Goal: Find specific page/section: Find specific page/section

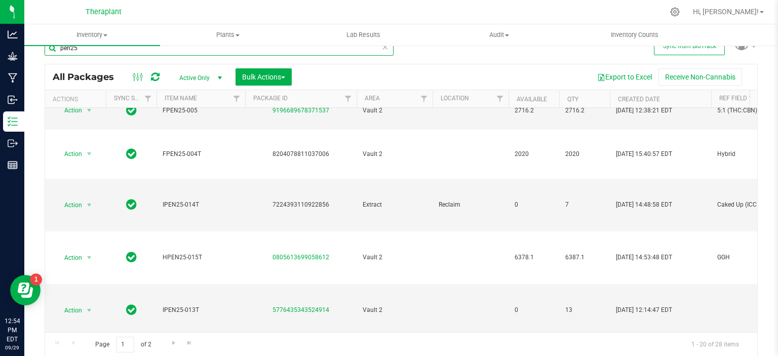
click at [147, 54] on input "pen25" at bounding box center [219, 48] width 349 height 15
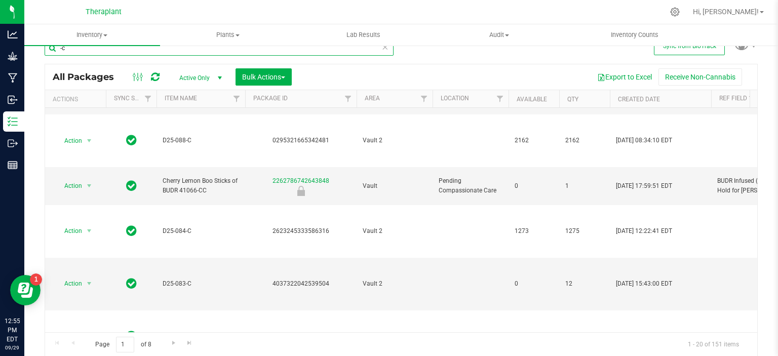
scroll to position [512, 0]
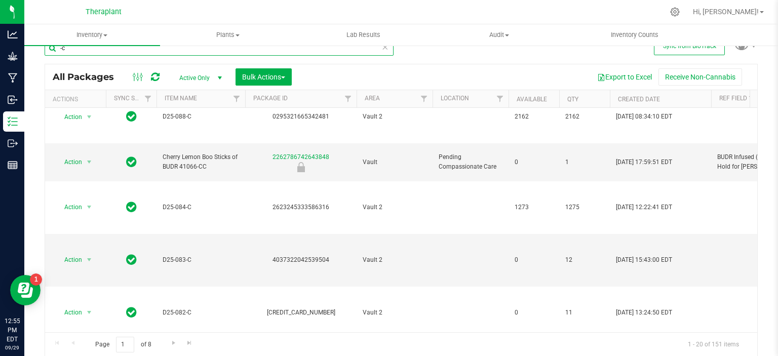
type input "-c"
click at [170, 49] on input "-c" at bounding box center [219, 48] width 349 height 15
click at [169, 49] on input "-c" at bounding box center [219, 48] width 349 height 15
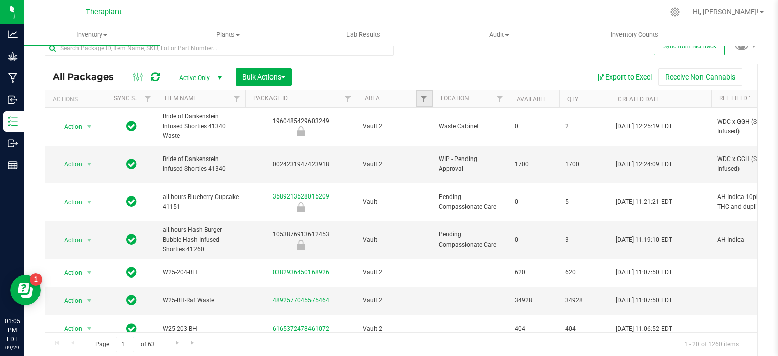
click at [420, 97] on span "Filter" at bounding box center [424, 99] width 8 height 8
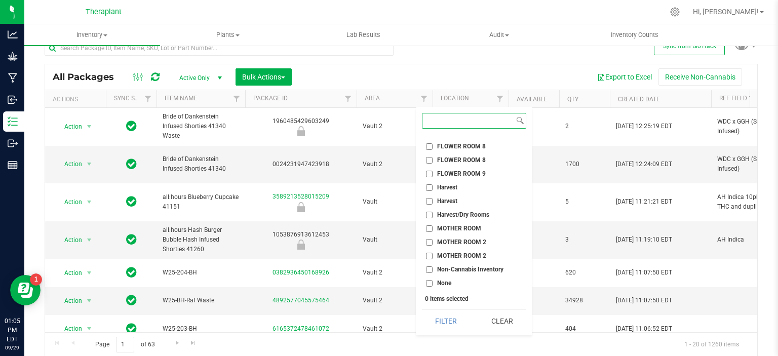
scroll to position [433, 0]
click at [448, 201] on span "Vault 2" at bounding box center [446, 201] width 19 height 6
click at [433, 201] on input "Vault 2" at bounding box center [429, 201] width 7 height 7
checkbox input "true"
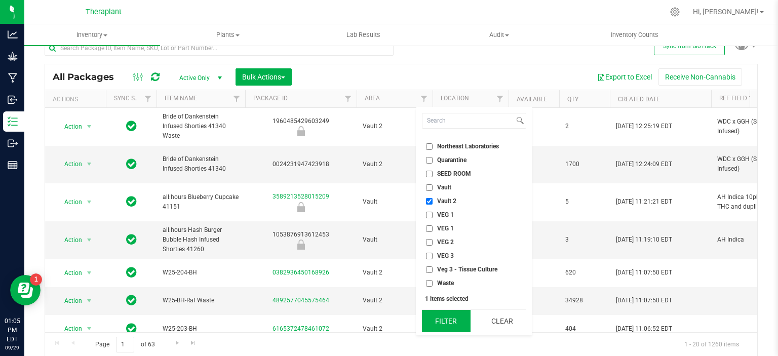
click at [444, 321] on button "Filter" at bounding box center [446, 321] width 49 height 22
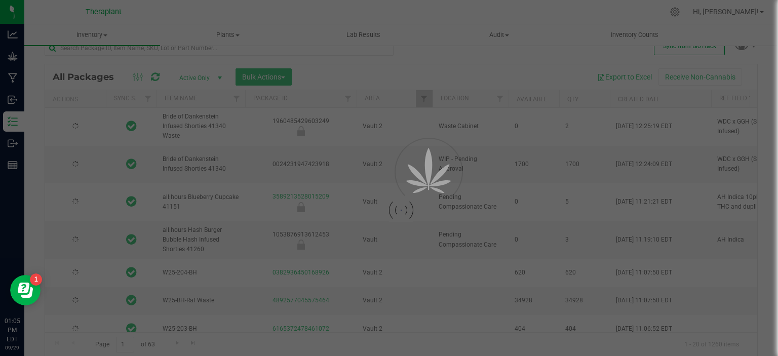
type input "[DATE]"
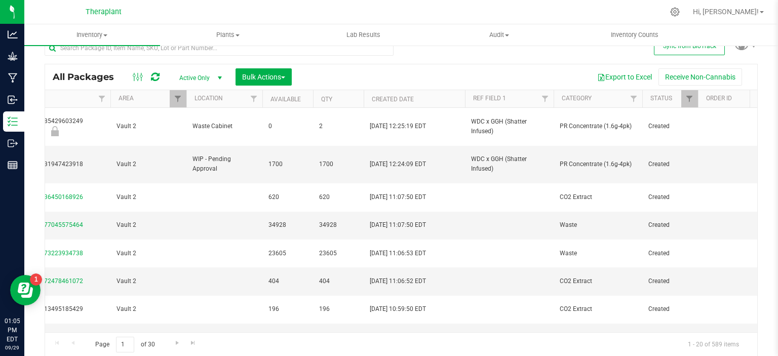
scroll to position [0, 327]
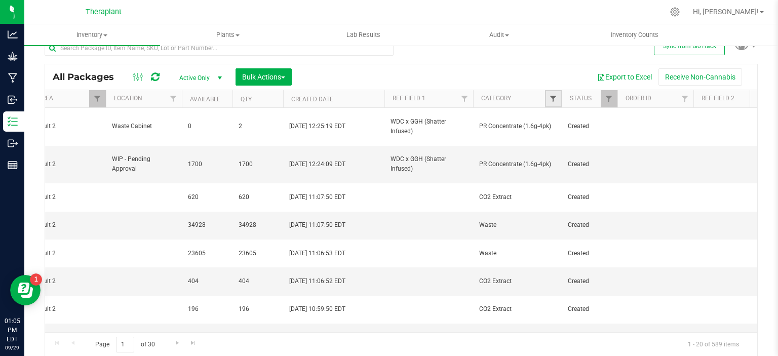
click at [551, 95] on span "Filter" at bounding box center [553, 99] width 8 height 8
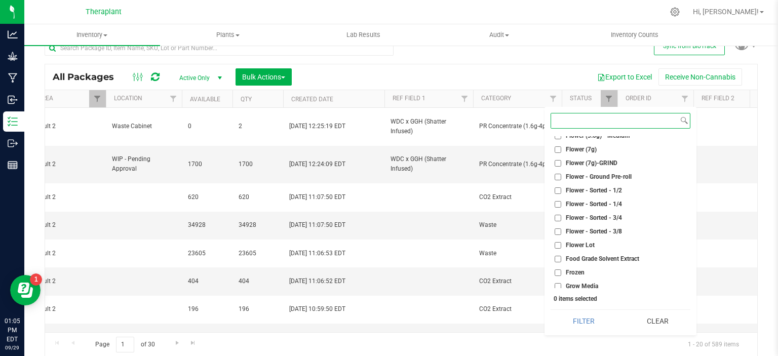
scroll to position [557, 0]
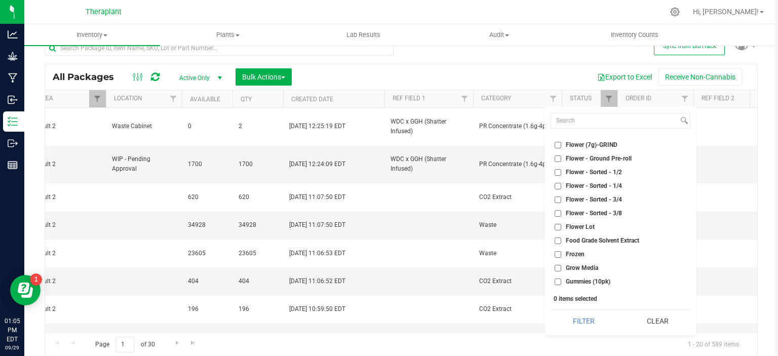
click at [578, 226] on span "Flower Lot" at bounding box center [580, 227] width 29 height 6
click at [562, 226] on input "Flower Lot" at bounding box center [558, 227] width 7 height 7
checkbox input "true"
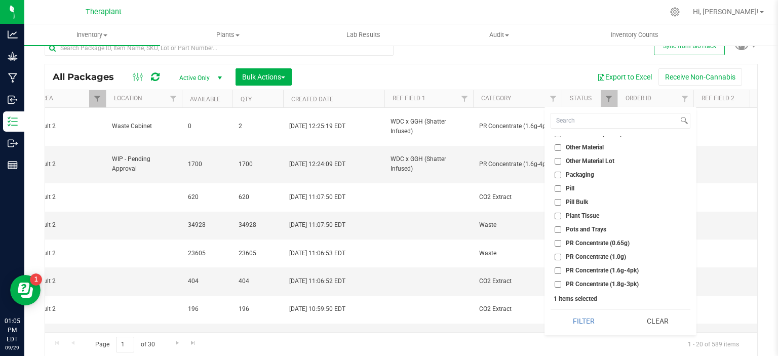
scroll to position [1266, 0]
click at [601, 187] on span "Other Material Lot" at bounding box center [590, 190] width 49 height 6
click at [562, 187] on input "Other Material Lot" at bounding box center [558, 190] width 7 height 7
checkbox input "true"
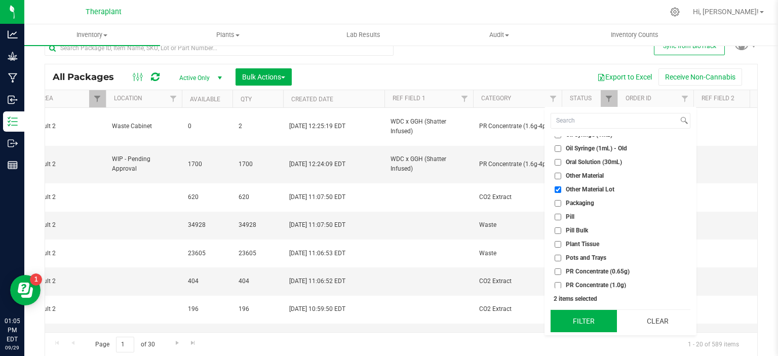
click at [596, 319] on button "Filter" at bounding box center [584, 321] width 66 height 22
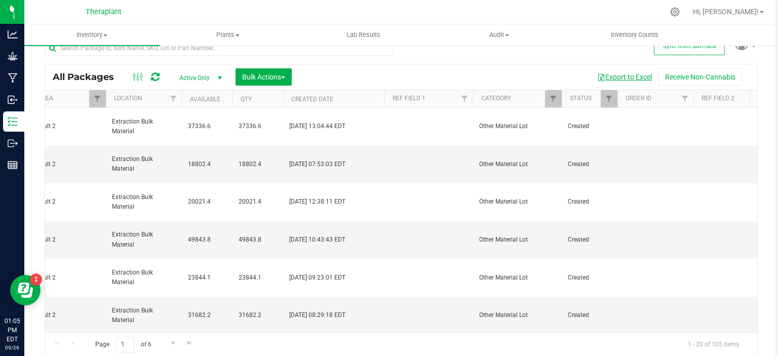
click at [618, 79] on button "Export to Excel" at bounding box center [625, 76] width 68 height 17
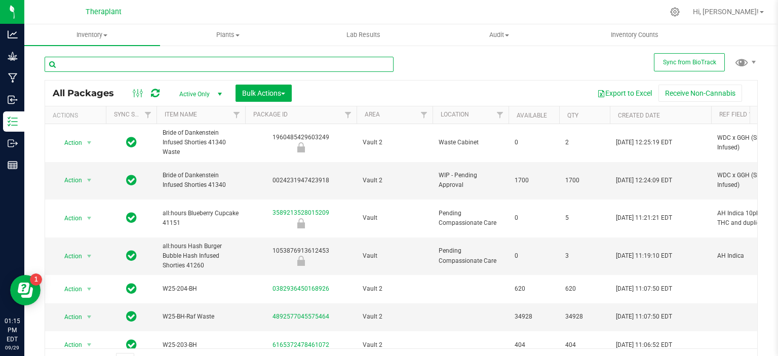
click at [164, 66] on input "text" at bounding box center [219, 64] width 349 height 15
type input "-"
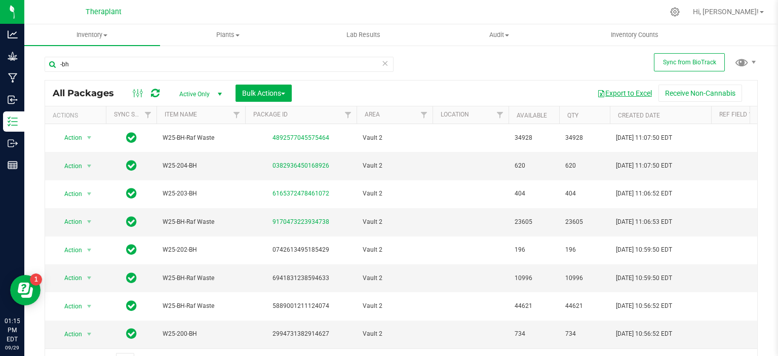
click at [626, 93] on button "Export to Excel" at bounding box center [625, 93] width 68 height 17
click at [128, 67] on input "-bh" at bounding box center [219, 64] width 349 height 15
click at [127, 64] on input "-bh" at bounding box center [219, 64] width 349 height 15
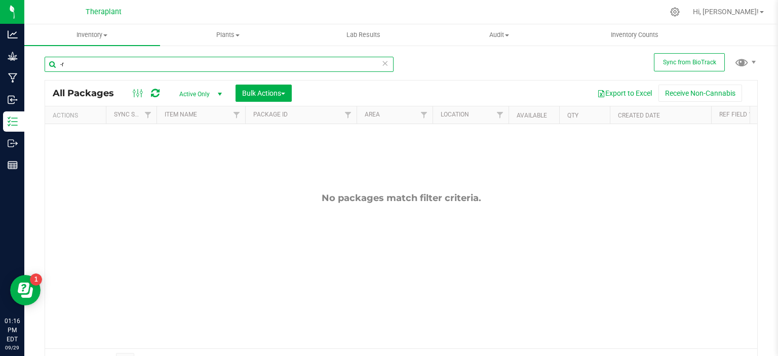
type input "-"
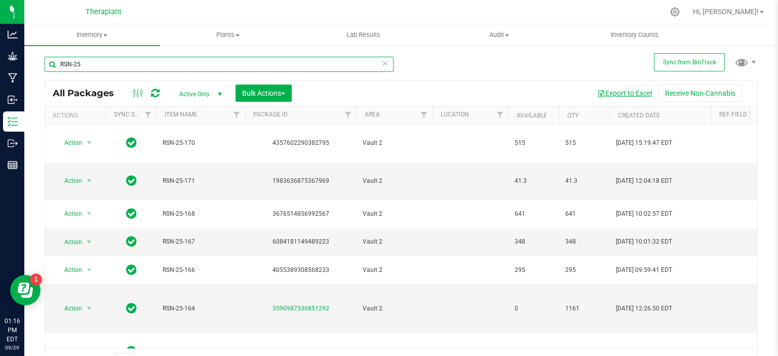
type input "RSN-25"
click at [622, 94] on button "Export to Excel" at bounding box center [625, 93] width 68 height 17
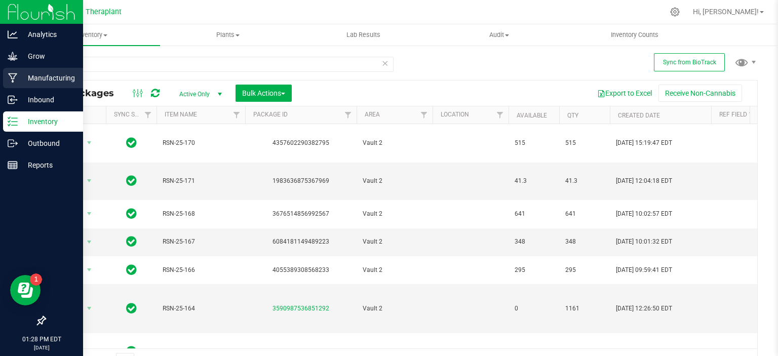
click at [15, 75] on icon at bounding box center [13, 78] width 10 height 10
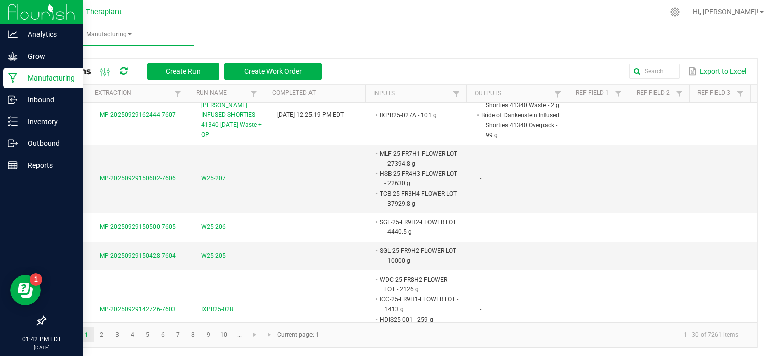
scroll to position [0, 83]
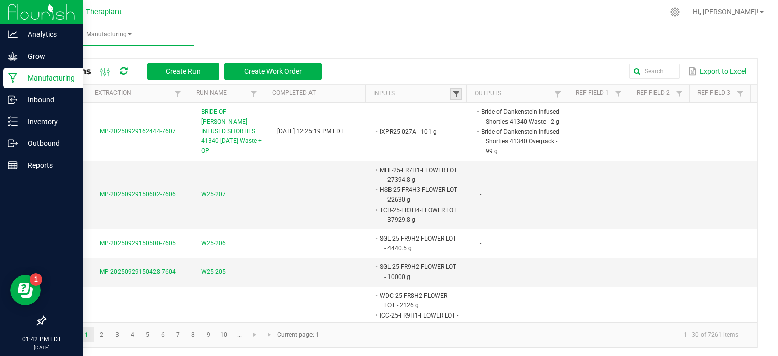
click at [453, 92] on span at bounding box center [457, 94] width 8 height 8
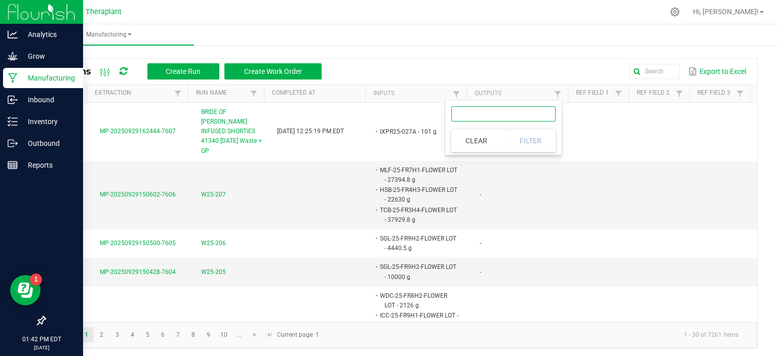
click at [462, 117] on input "text" at bounding box center [504, 113] width 104 height 15
type input "IXPR25"
click at [533, 145] on button "Filter" at bounding box center [530, 141] width 51 height 22
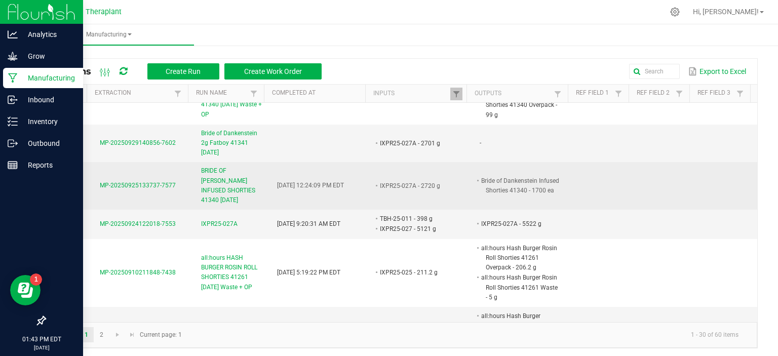
scroll to position [0, 83]
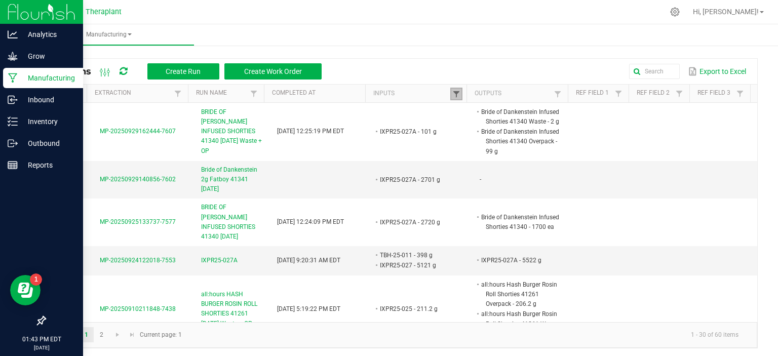
click at [453, 94] on span at bounding box center [457, 94] width 8 height 8
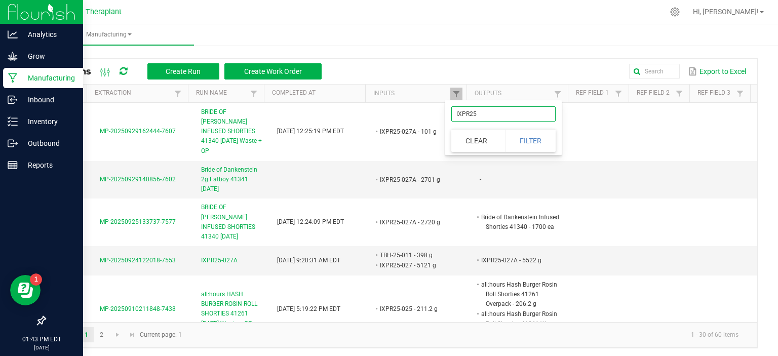
click at [472, 112] on input "IXPR25" at bounding box center [504, 113] width 104 height 15
type input "HXPR25"
click at [526, 142] on button "Filter" at bounding box center [530, 141] width 51 height 22
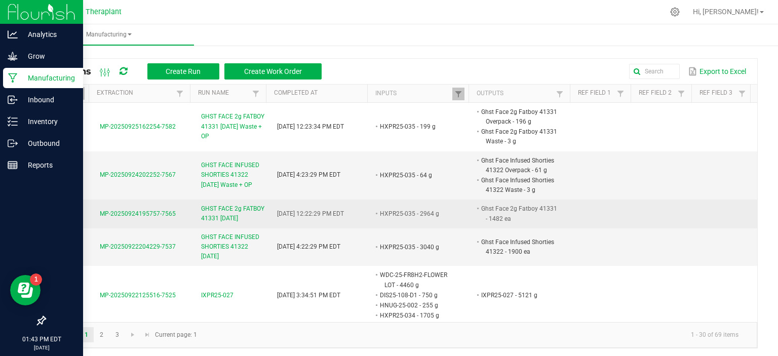
scroll to position [0, 85]
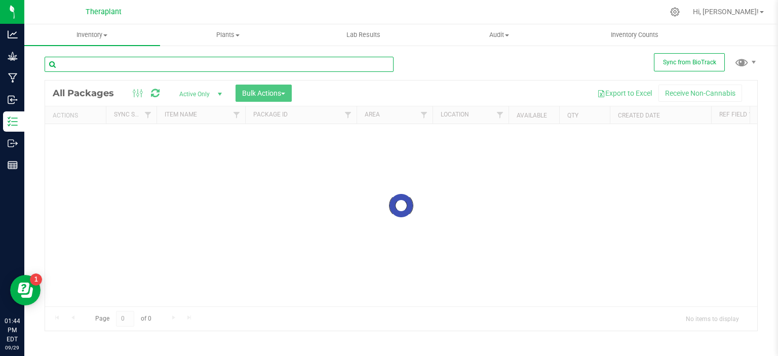
click at [149, 67] on input "text" at bounding box center [219, 64] width 349 height 15
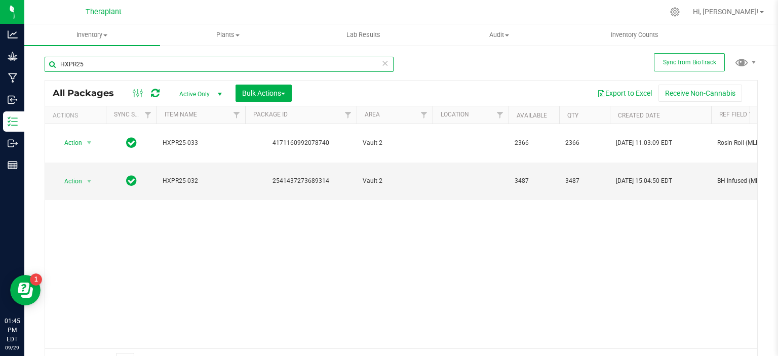
type input "HXPR25"
